Goal: Find specific page/section: Find specific page/section

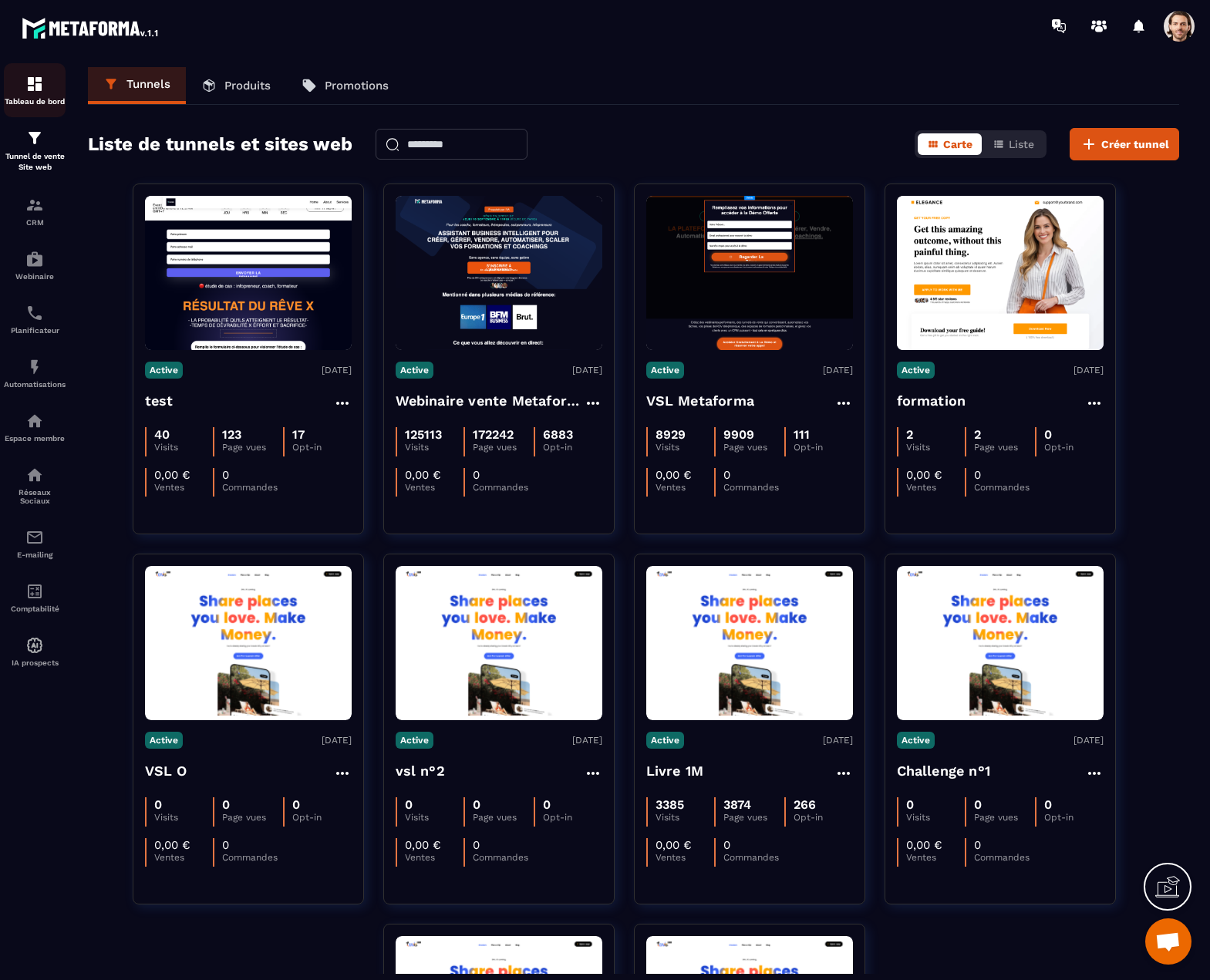
click at [35, 92] on img at bounding box center [34, 84] width 18 height 18
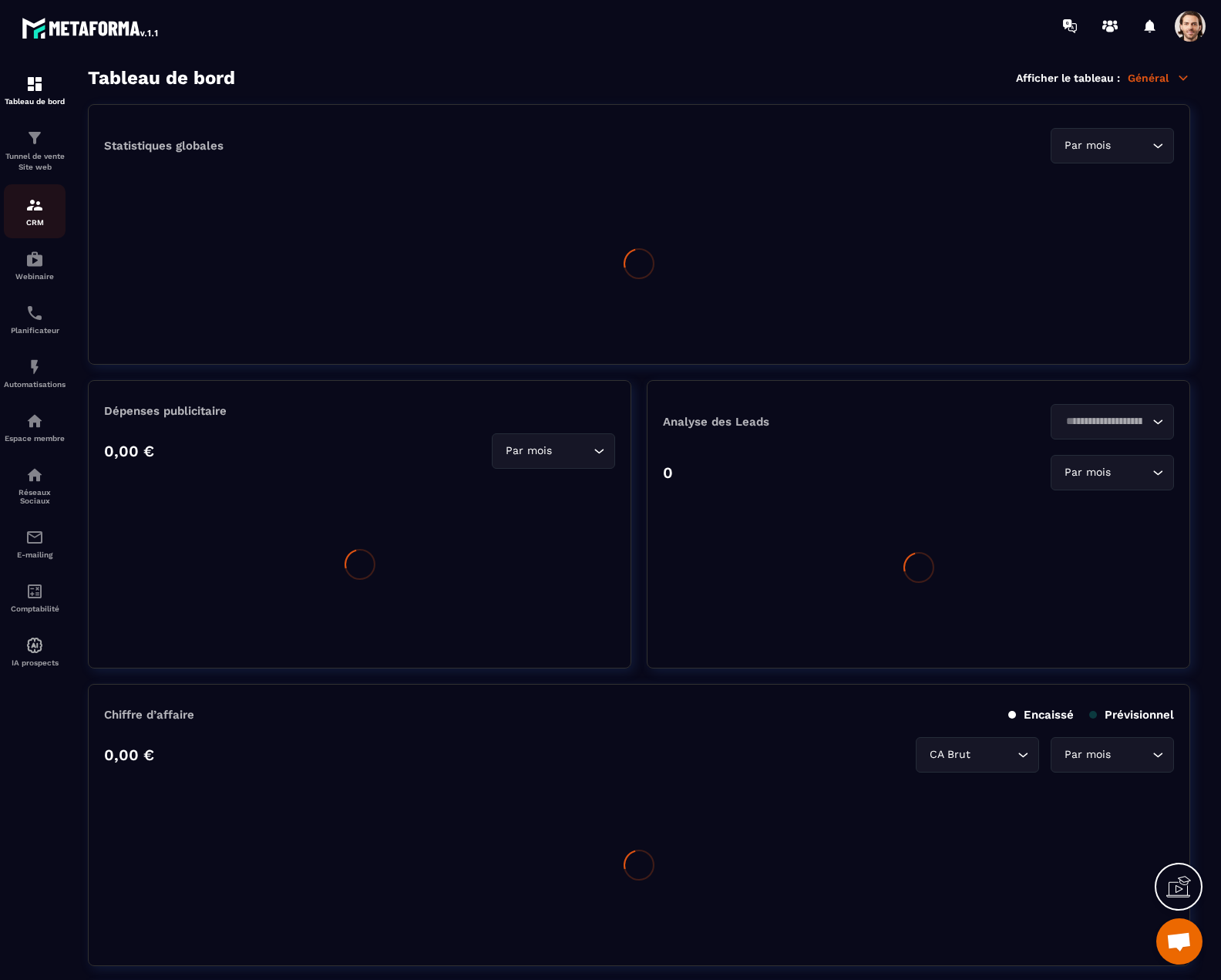
click at [34, 215] on div "CRM" at bounding box center [34, 212] width 61 height 31
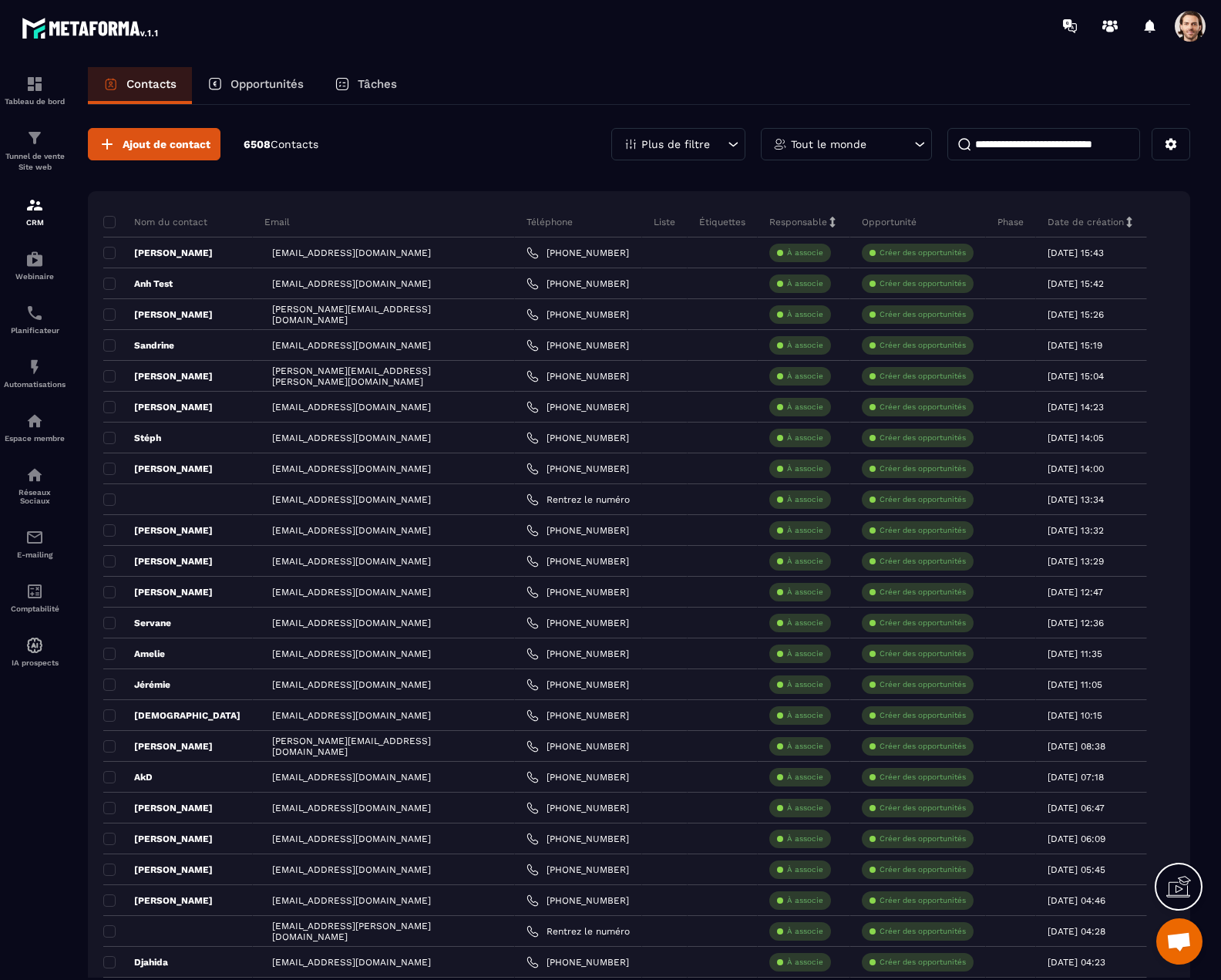
click at [709, 141] on p "Plus de filtre" at bounding box center [675, 144] width 68 height 10
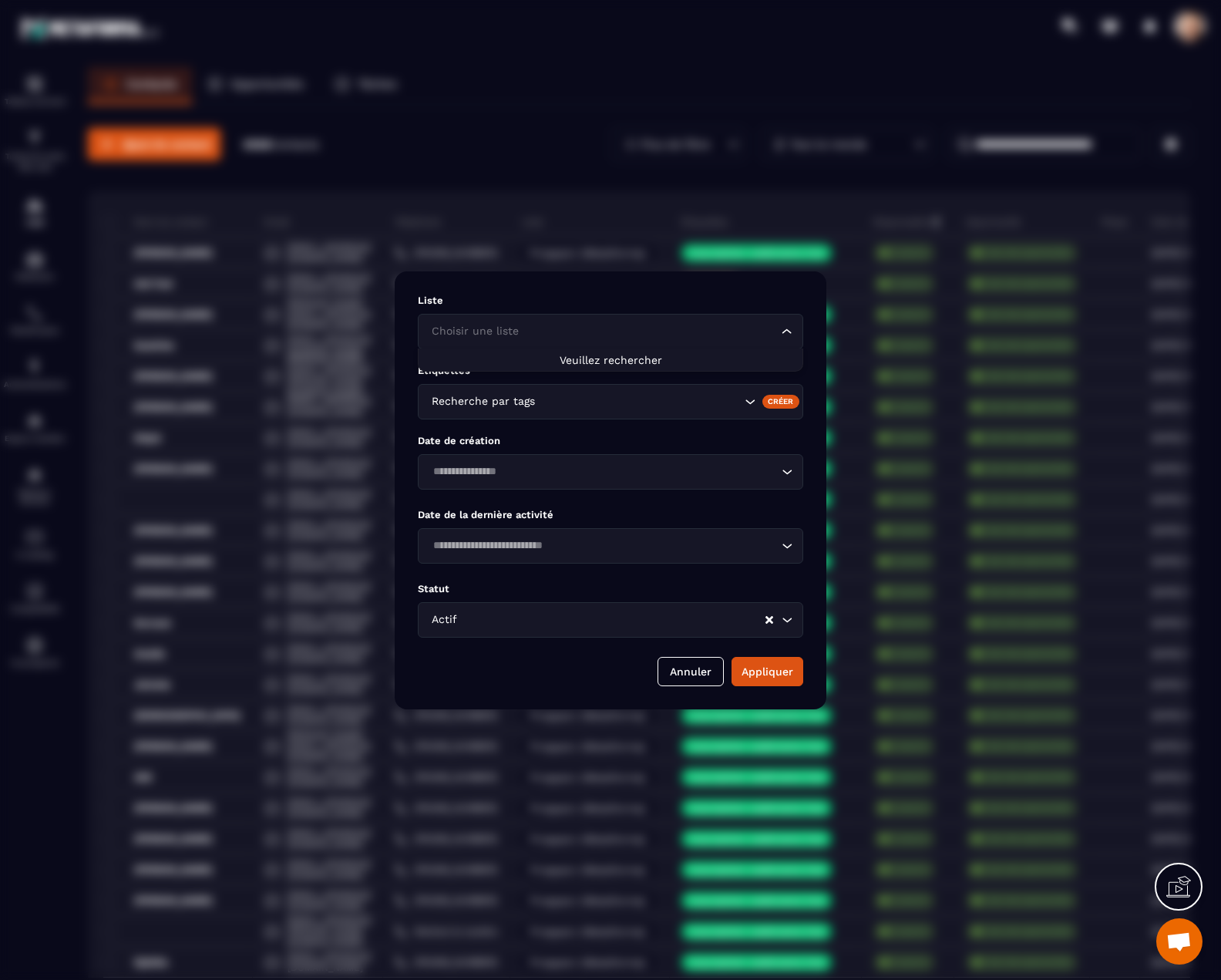
click at [547, 332] on input "Search for option" at bounding box center [602, 332] width 350 height 17
click at [522, 323] on input "Search for option" at bounding box center [649, 332] width 256 height 17
click at [547, 139] on div "Modal window" at bounding box center [610, 490] width 1221 height 980
click at [553, 152] on div "Modal window" at bounding box center [610, 490] width 1221 height 980
click at [691, 665] on button "Annuler" at bounding box center [691, 672] width 66 height 29
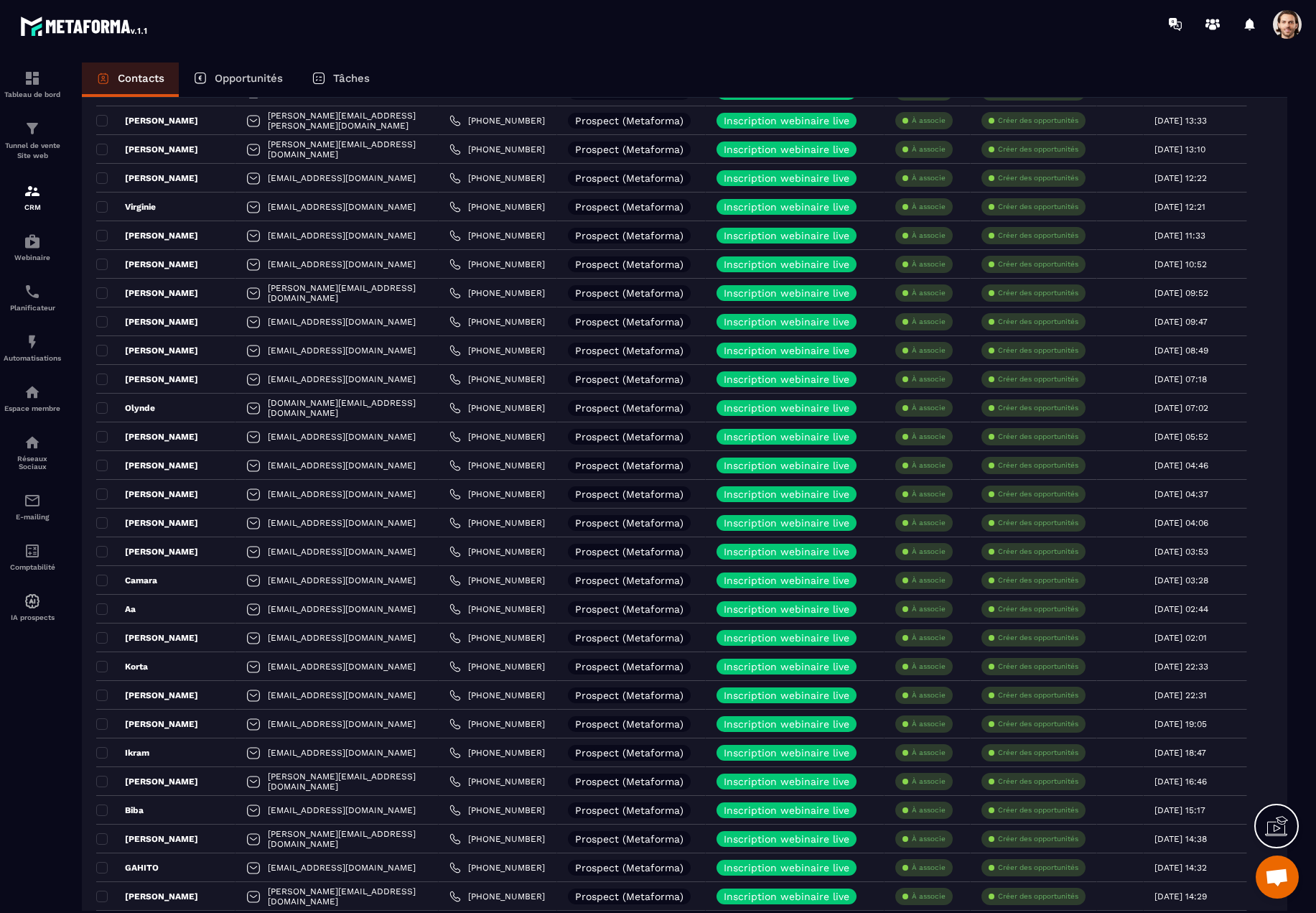
scroll to position [2288, 0]
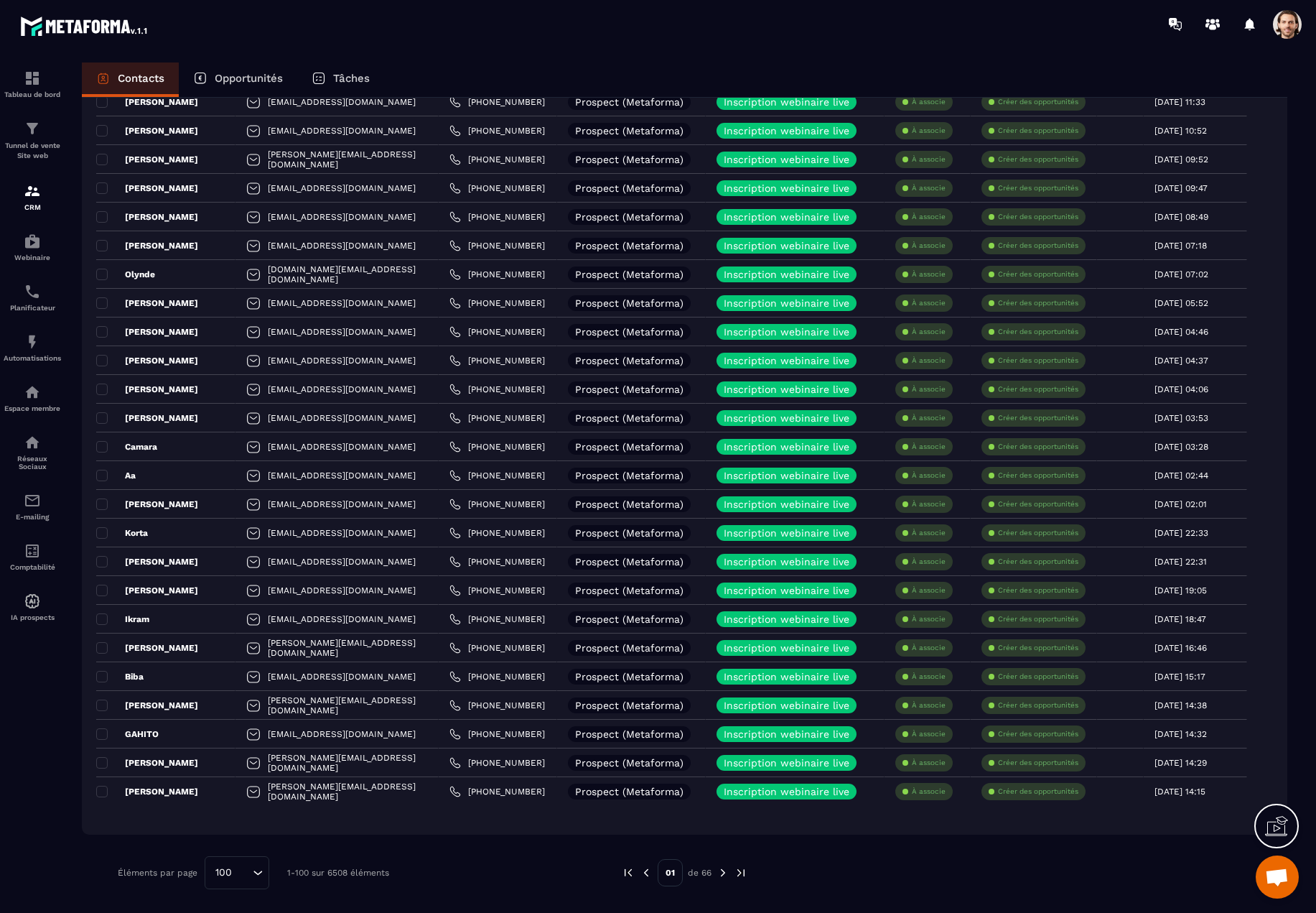
click at [738, 878] on img at bounding box center [741, 873] width 13 height 13
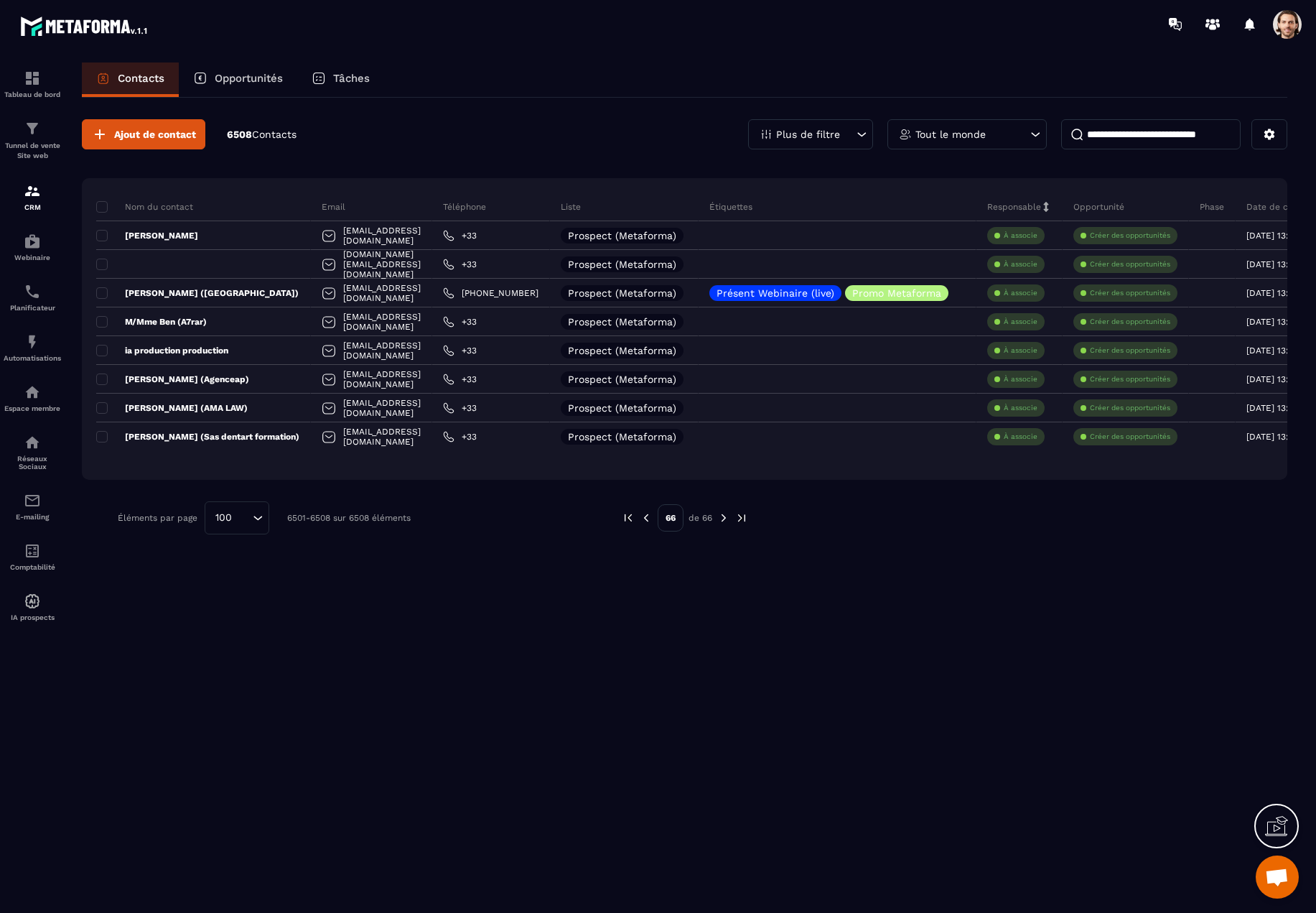
click at [648, 523] on img at bounding box center [646, 518] width 13 height 13
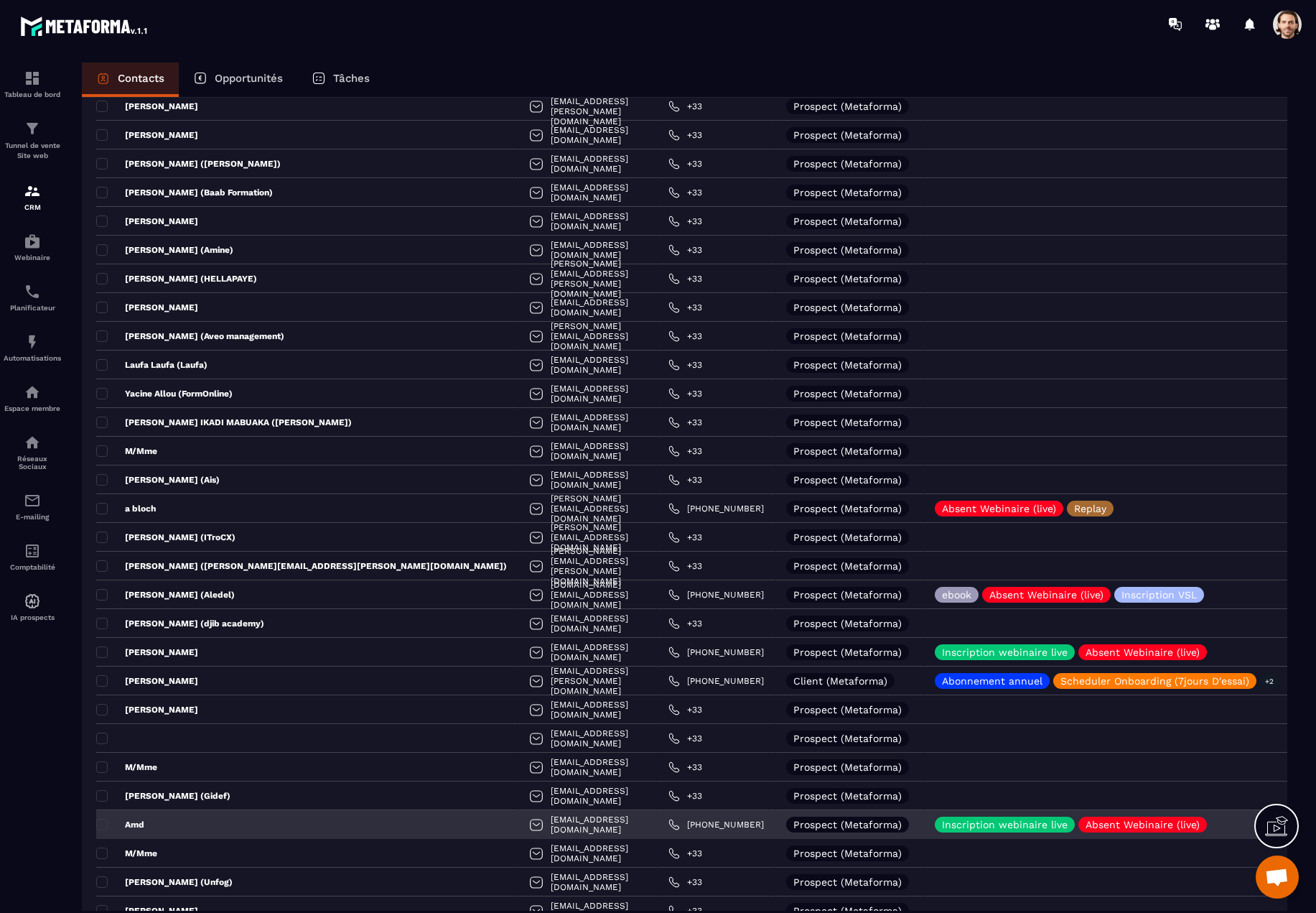
scroll to position [2288, 0]
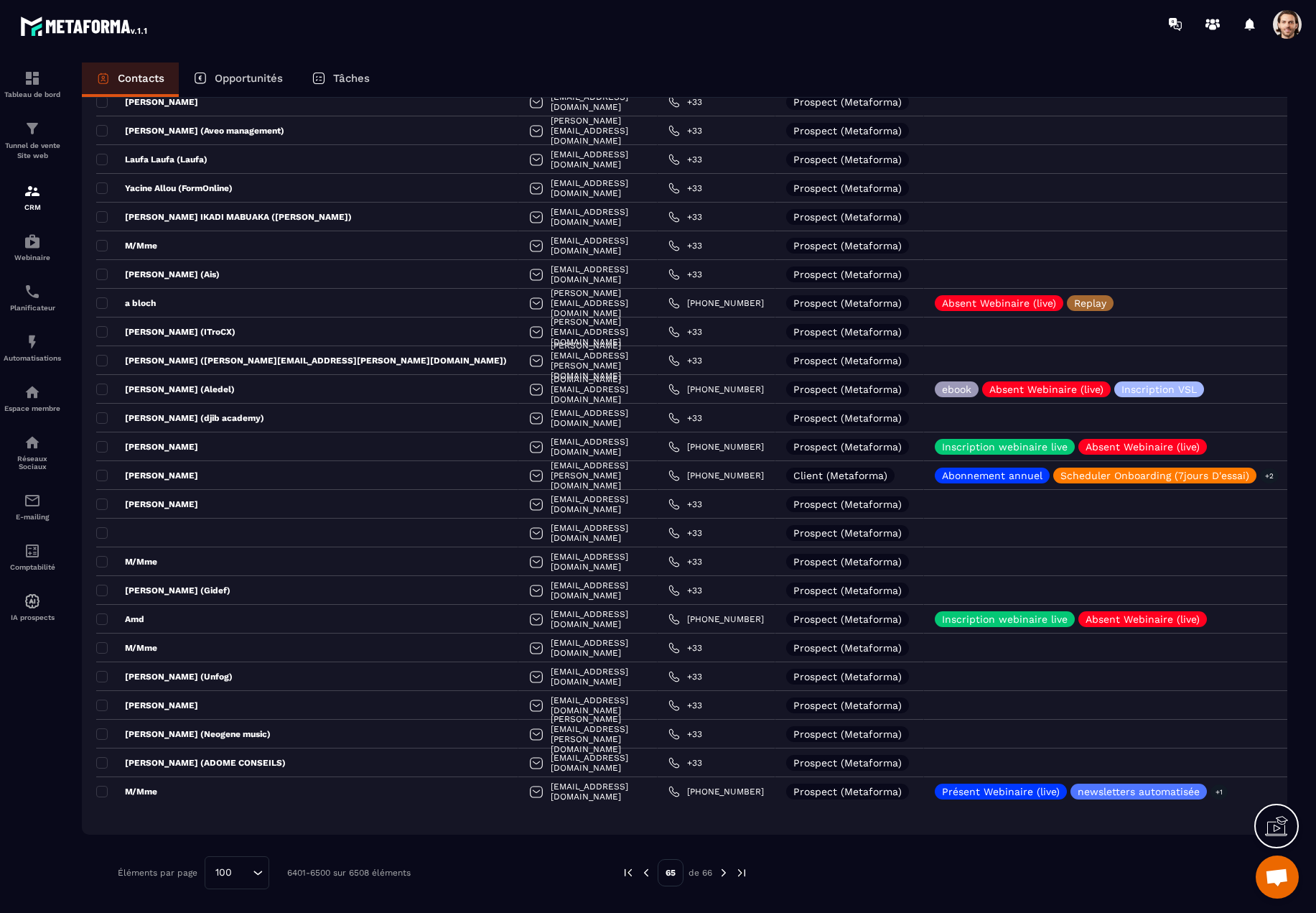
click at [641, 874] on img at bounding box center [646, 873] width 13 height 13
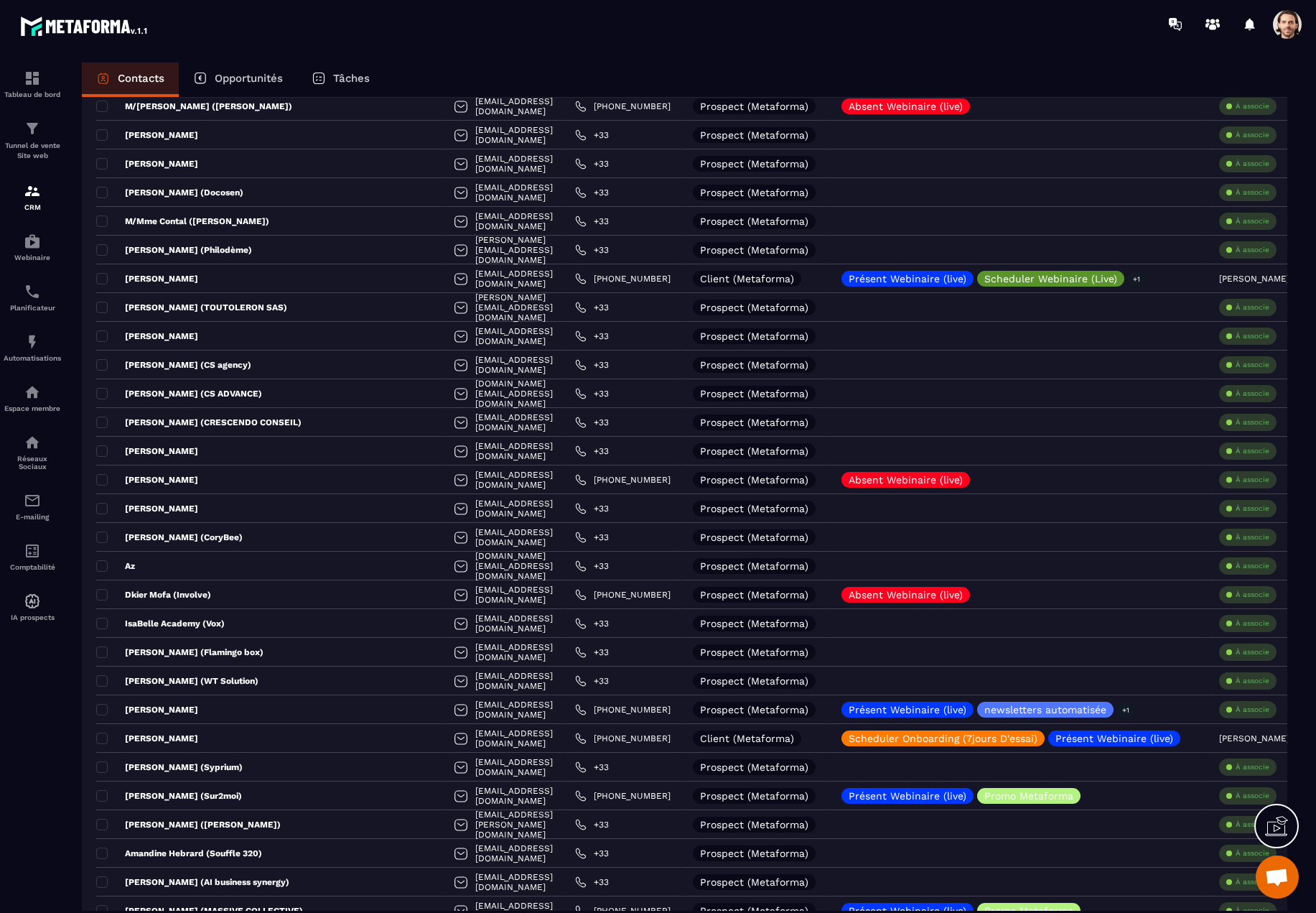
scroll to position [0, 0]
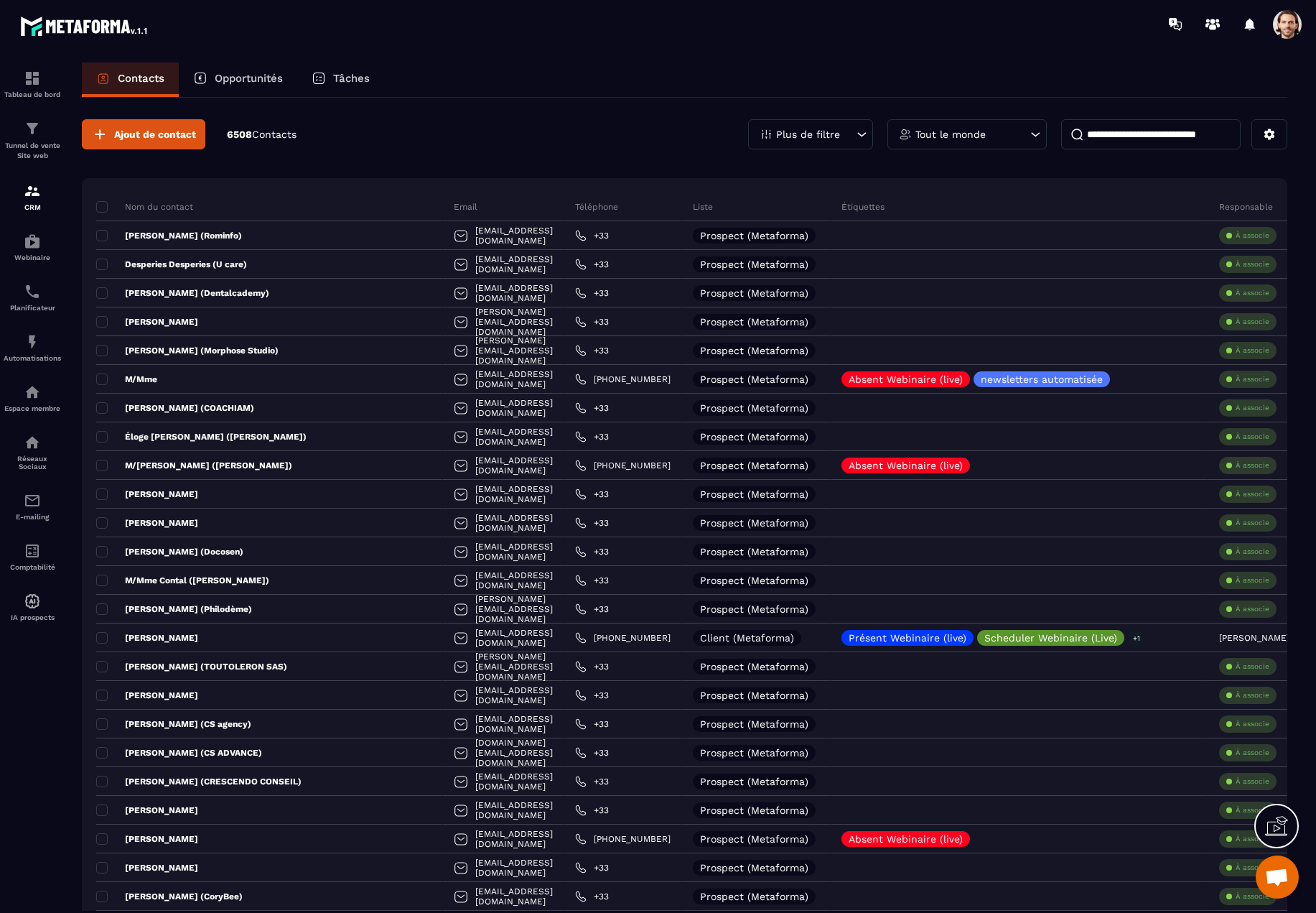
click at [807, 130] on p "Plus de filtre" at bounding box center [808, 134] width 64 height 10
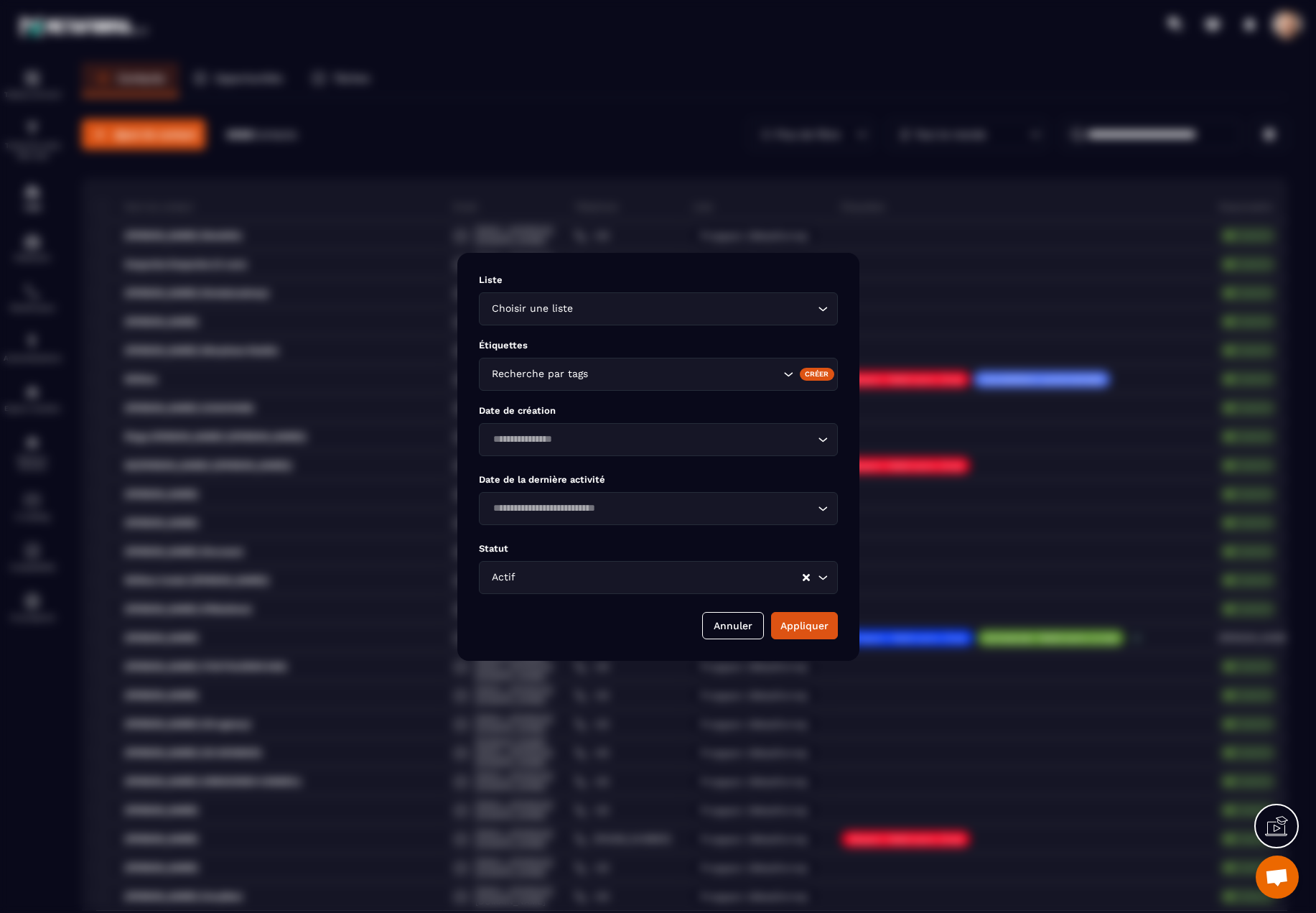
click at [553, 311] on div "Choisir une liste" at bounding box center [651, 309] width 329 height 16
drag, startPoint x: 734, startPoint y: 624, endPoint x: 749, endPoint y: 572, distance: 54.1
click at [734, 624] on button "Annuler" at bounding box center [733, 626] width 62 height 27
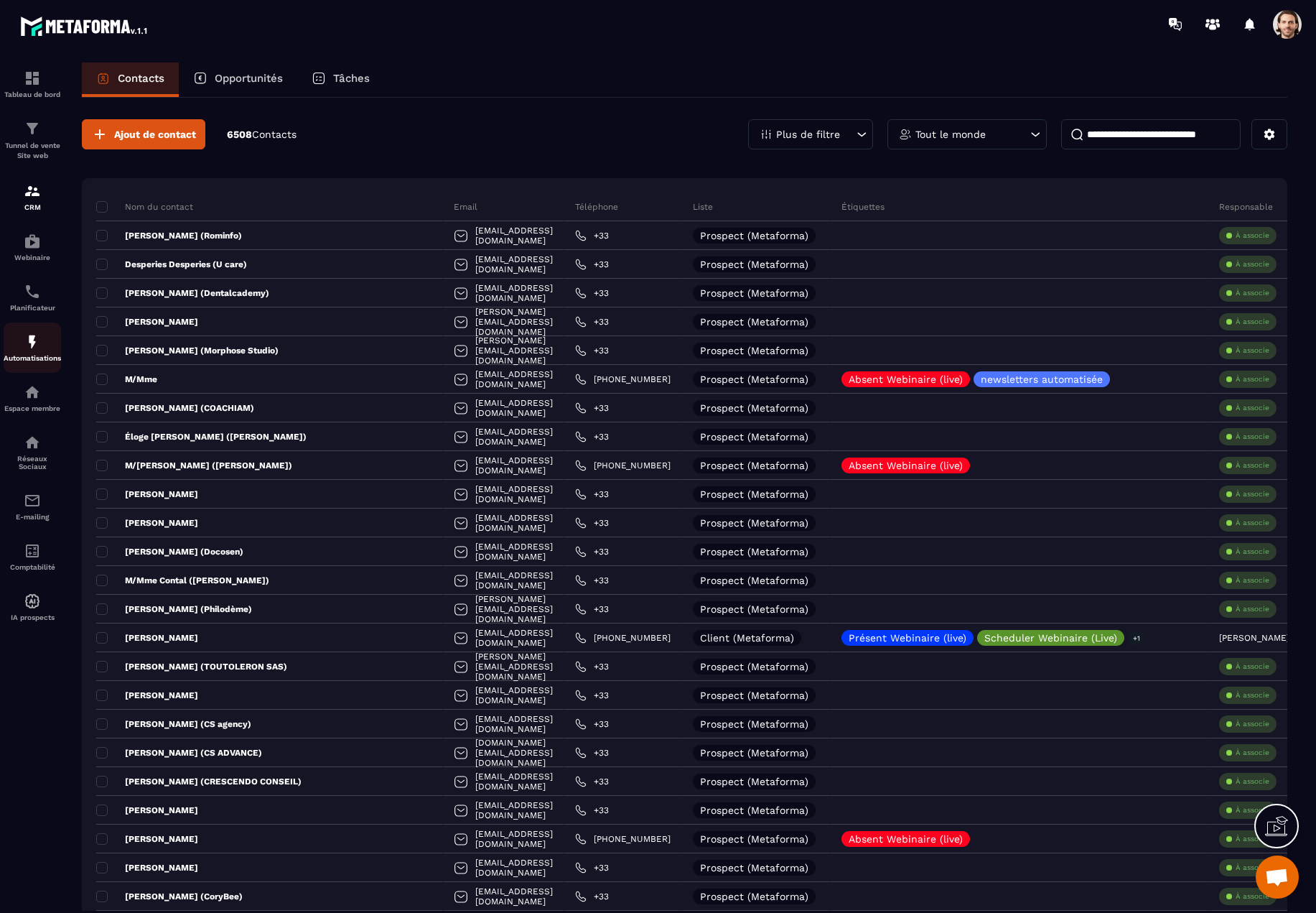
click at [41, 348] on div "Automatisations" at bounding box center [31, 348] width 57 height 29
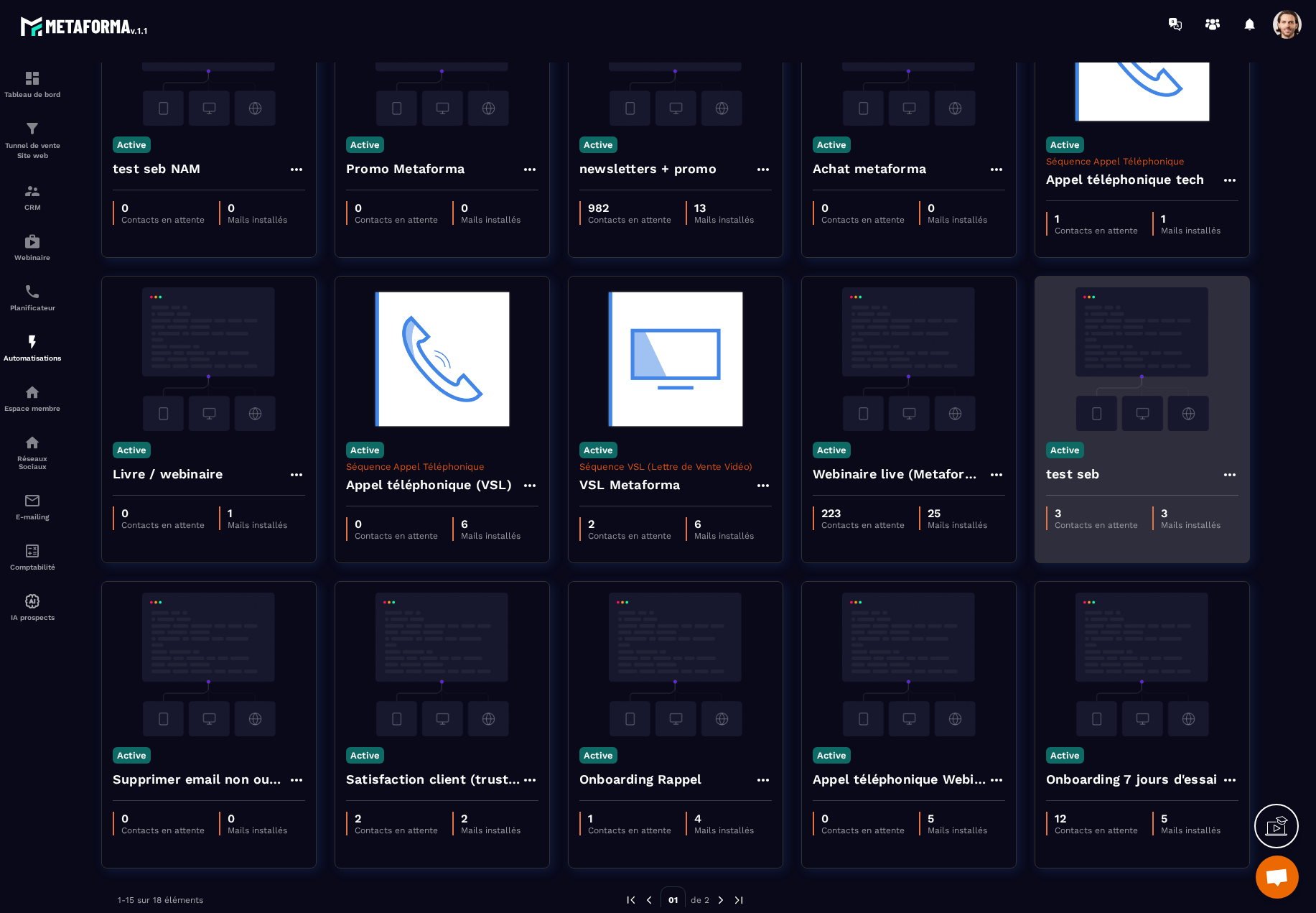
scroll to position [164, 0]
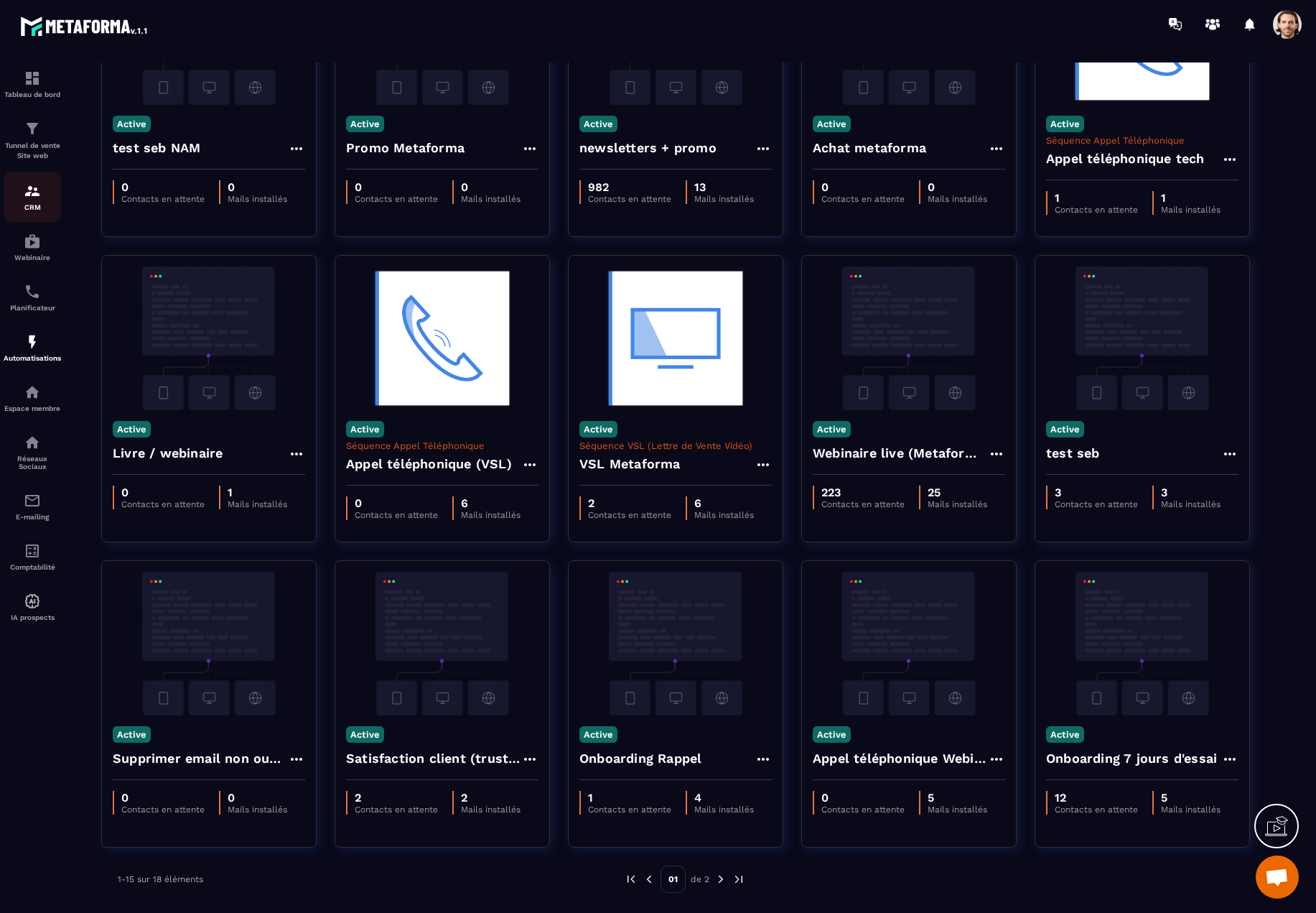
click at [35, 184] on img at bounding box center [31, 191] width 17 height 17
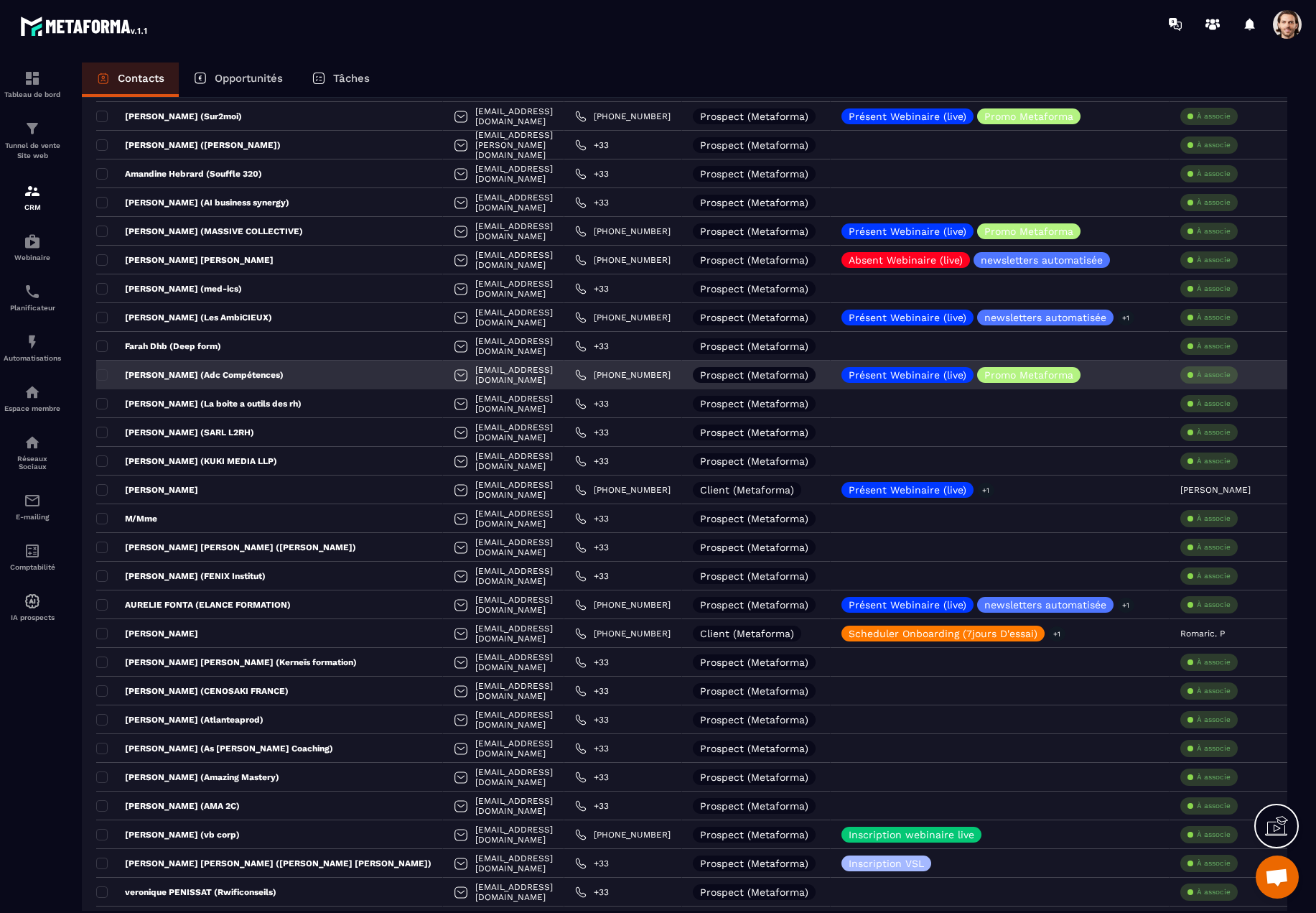
scroll to position [780, 0]
